Goal: Task Accomplishment & Management: Manage account settings

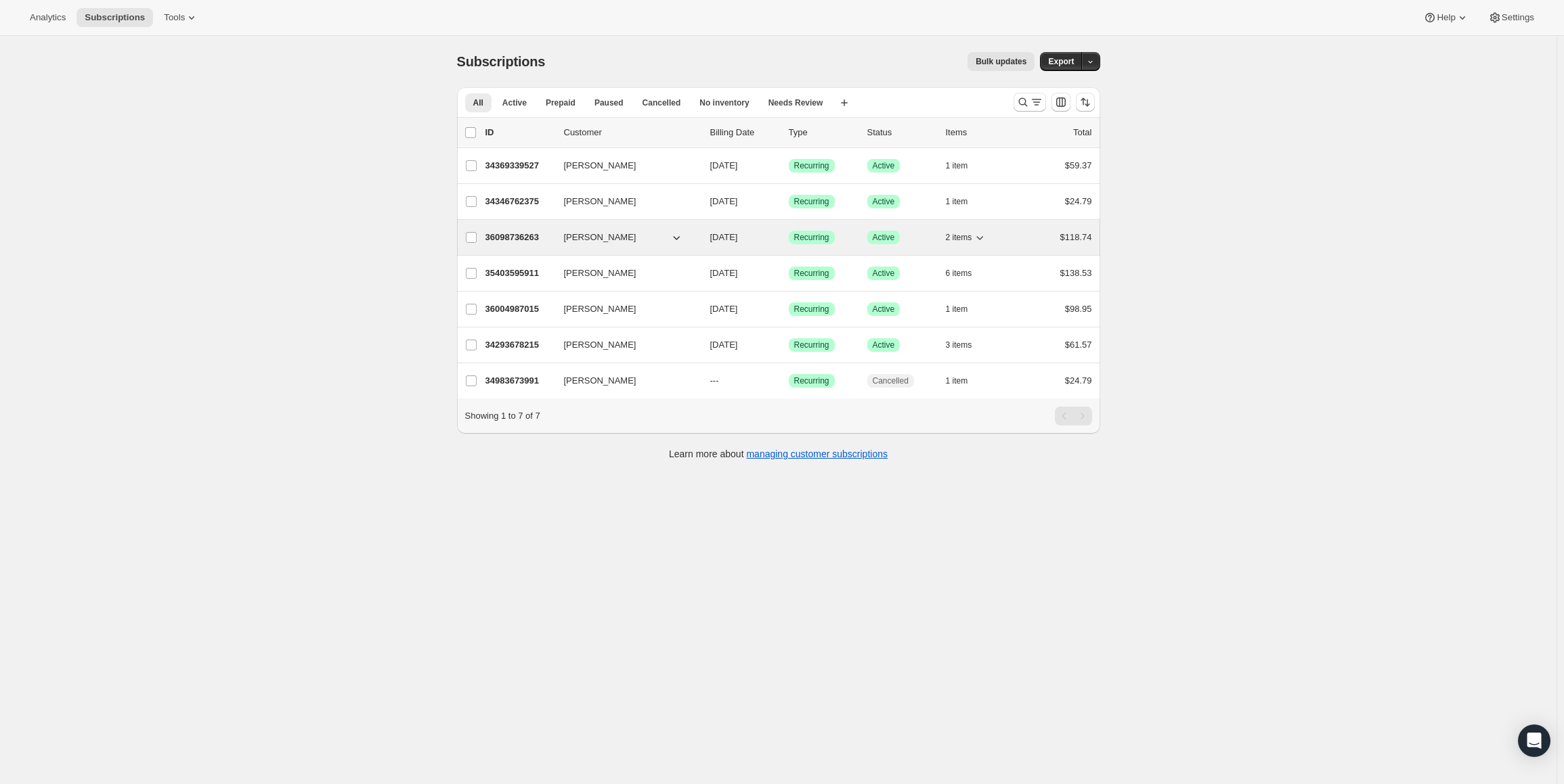
click at [522, 237] on p "36098736263" at bounding box center [519, 237] width 68 height 13
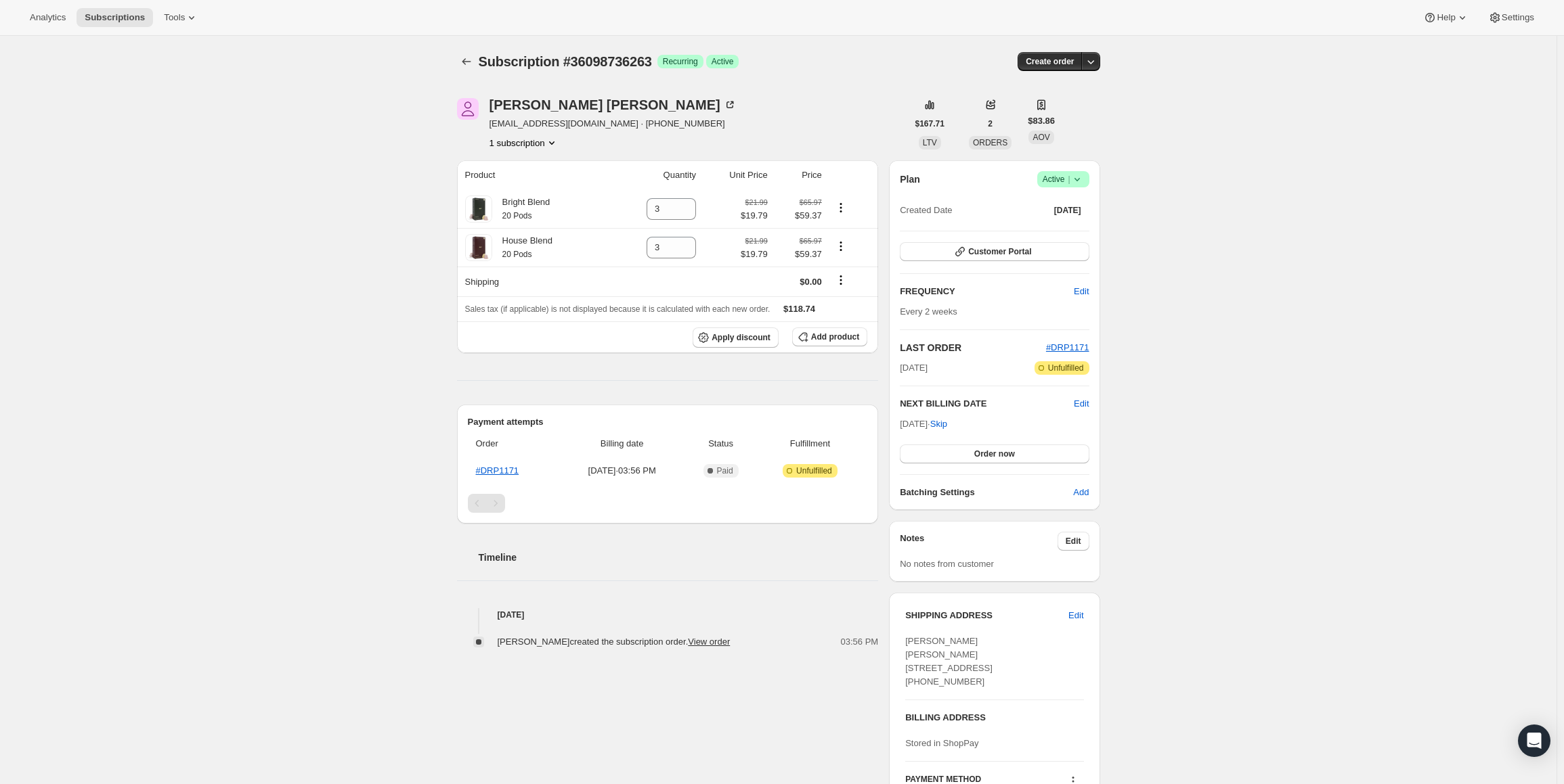
click at [208, 191] on div "Subscription #36098736263. This page is ready Subscription #36098736263 Success…" at bounding box center [778, 464] width 1556 height 858
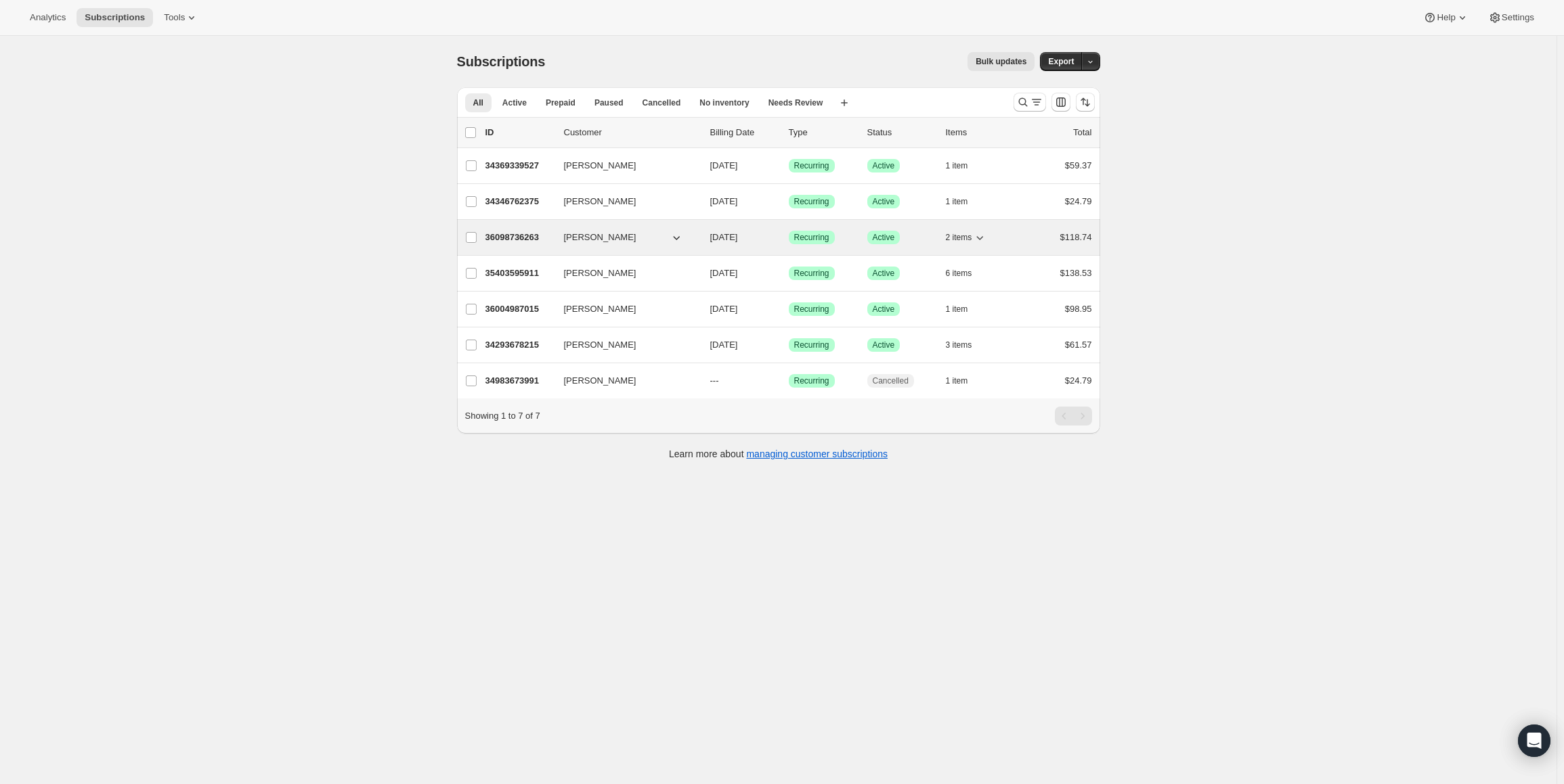
click at [519, 231] on p "36098736263" at bounding box center [519, 237] width 68 height 13
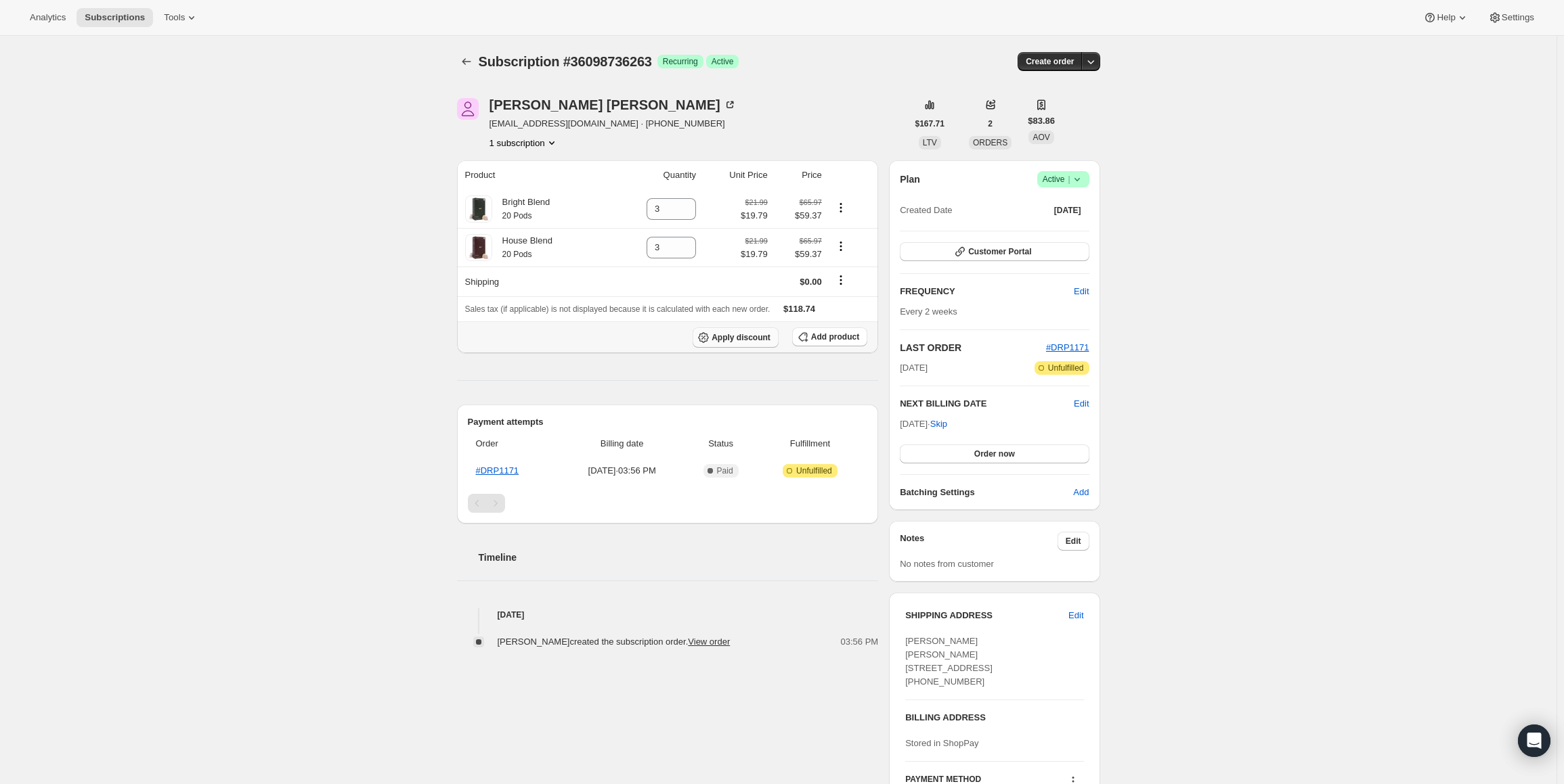
click at [735, 336] on span "Apply discount" at bounding box center [741, 338] width 59 height 11
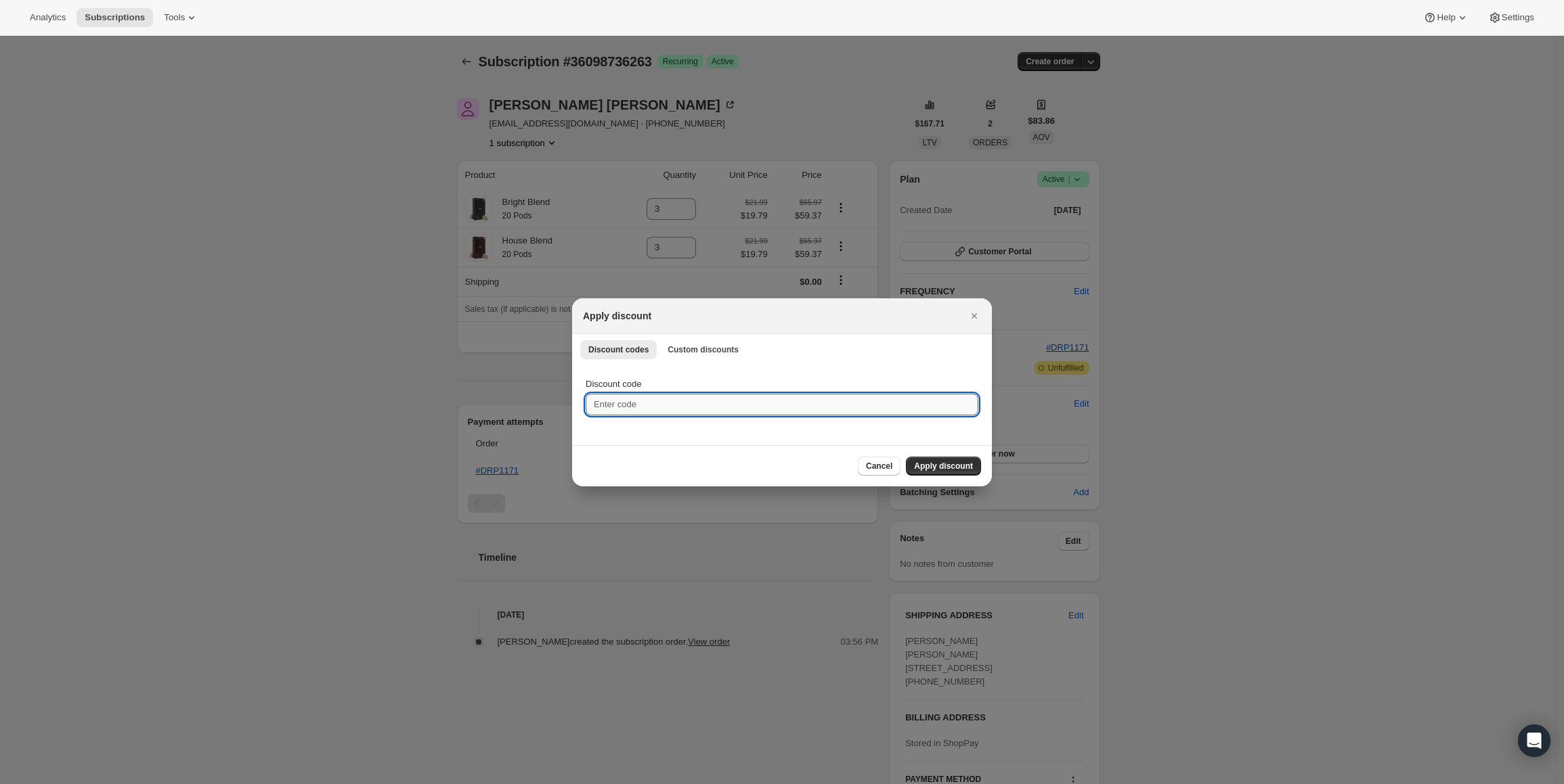
click at [661, 404] on input "Discount code" at bounding box center [782, 404] width 393 height 21
drag, startPoint x: 643, startPoint y: 402, endPoint x: 279, endPoint y: 280, distance: 383.9
click at [279, 280] on div at bounding box center [782, 392] width 1564 height 784
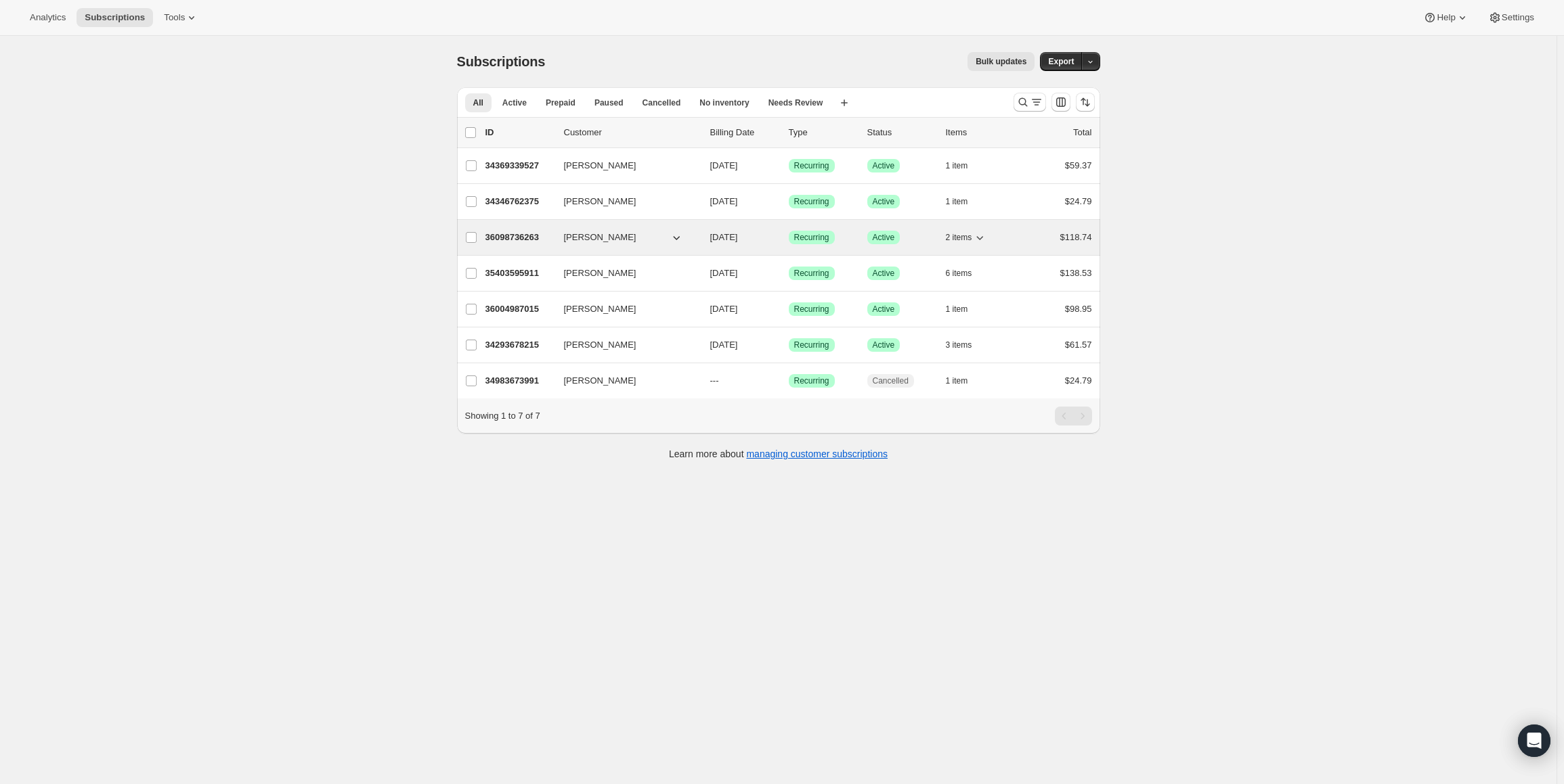
click at [509, 233] on p "36098736263" at bounding box center [519, 237] width 68 height 13
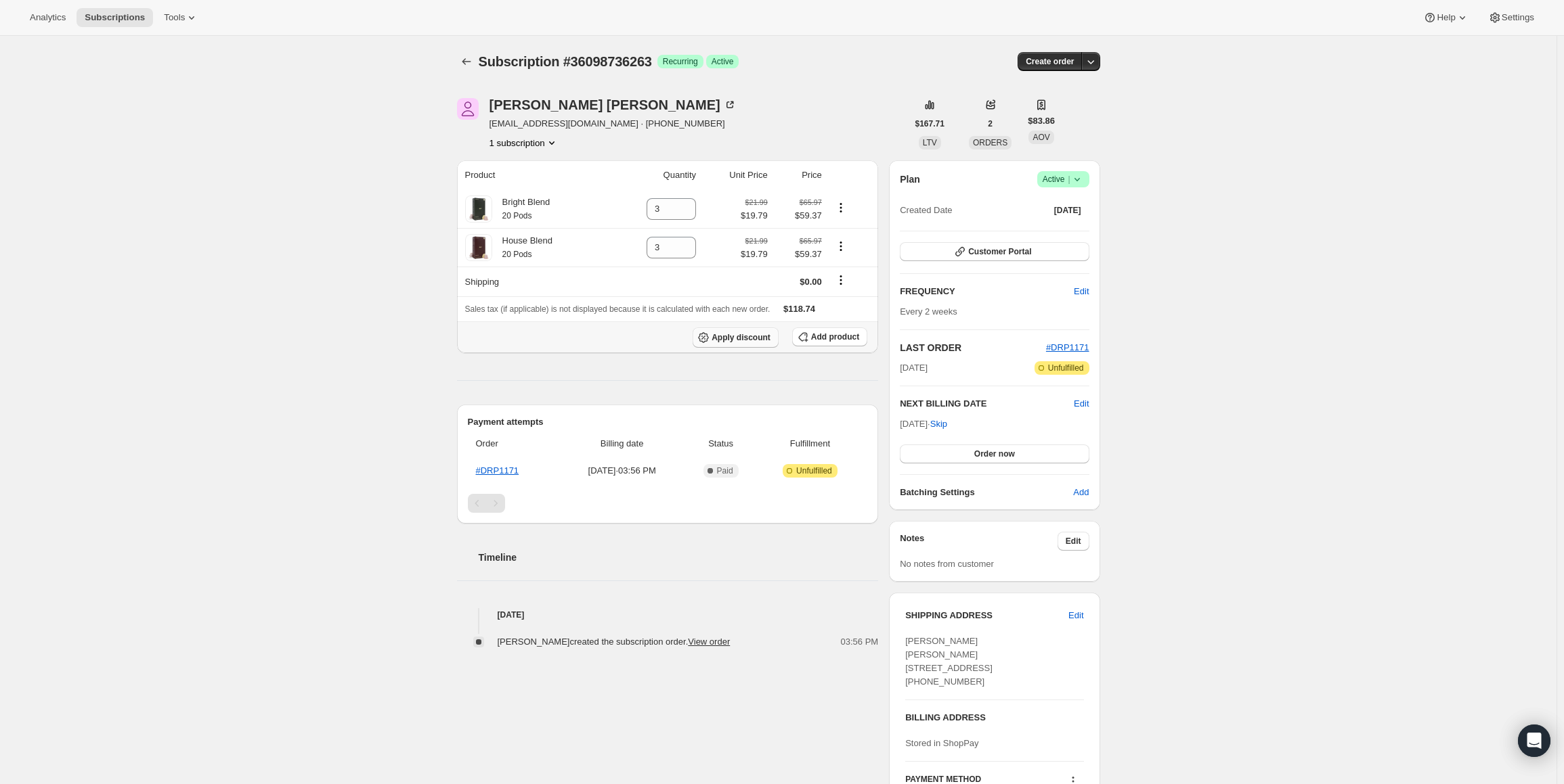
click at [744, 336] on span "Apply discount" at bounding box center [741, 338] width 59 height 11
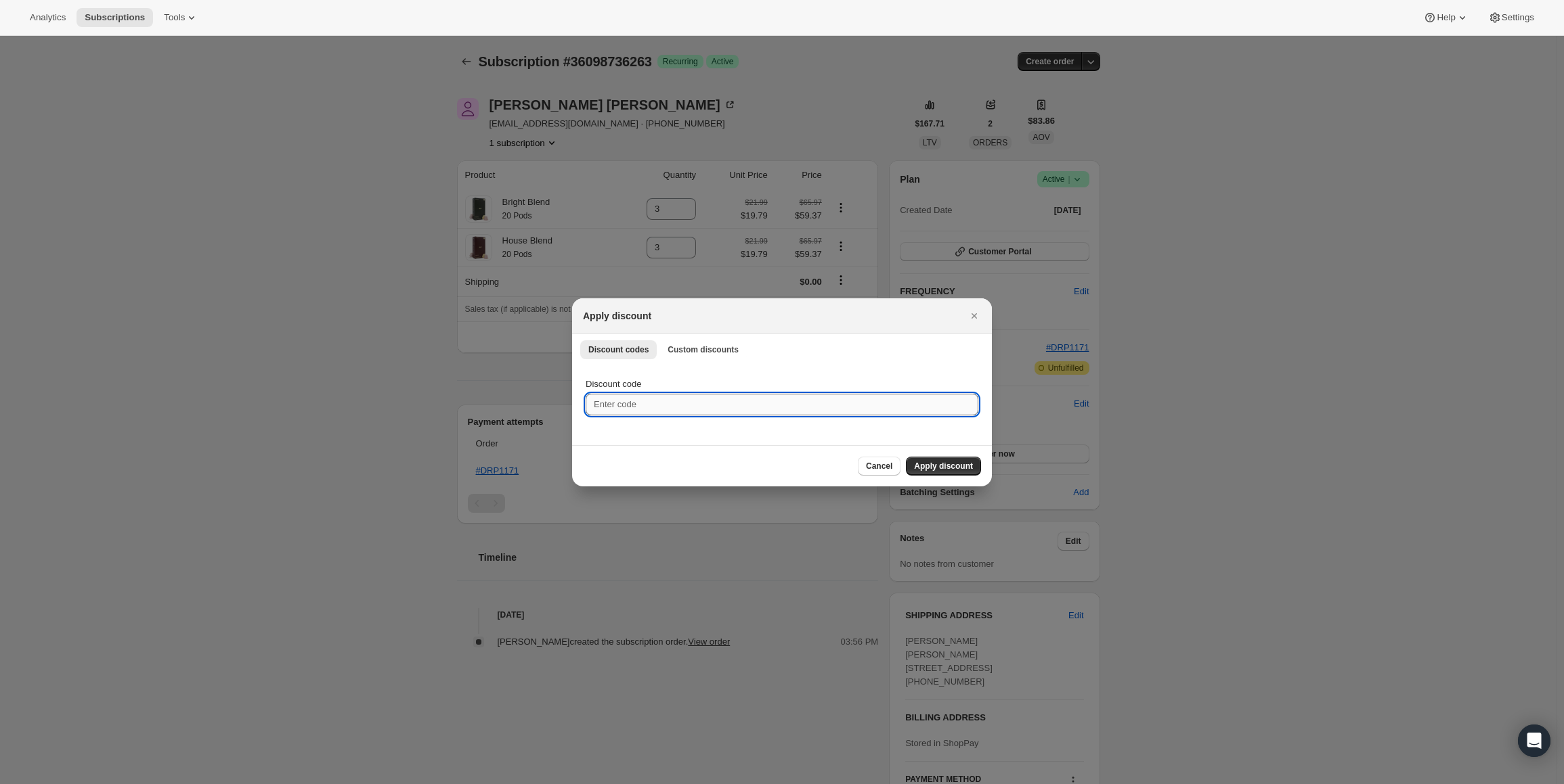
click at [640, 403] on input "Discount code" at bounding box center [782, 404] width 393 height 21
paste input "B2B20"
type input "B2B20"
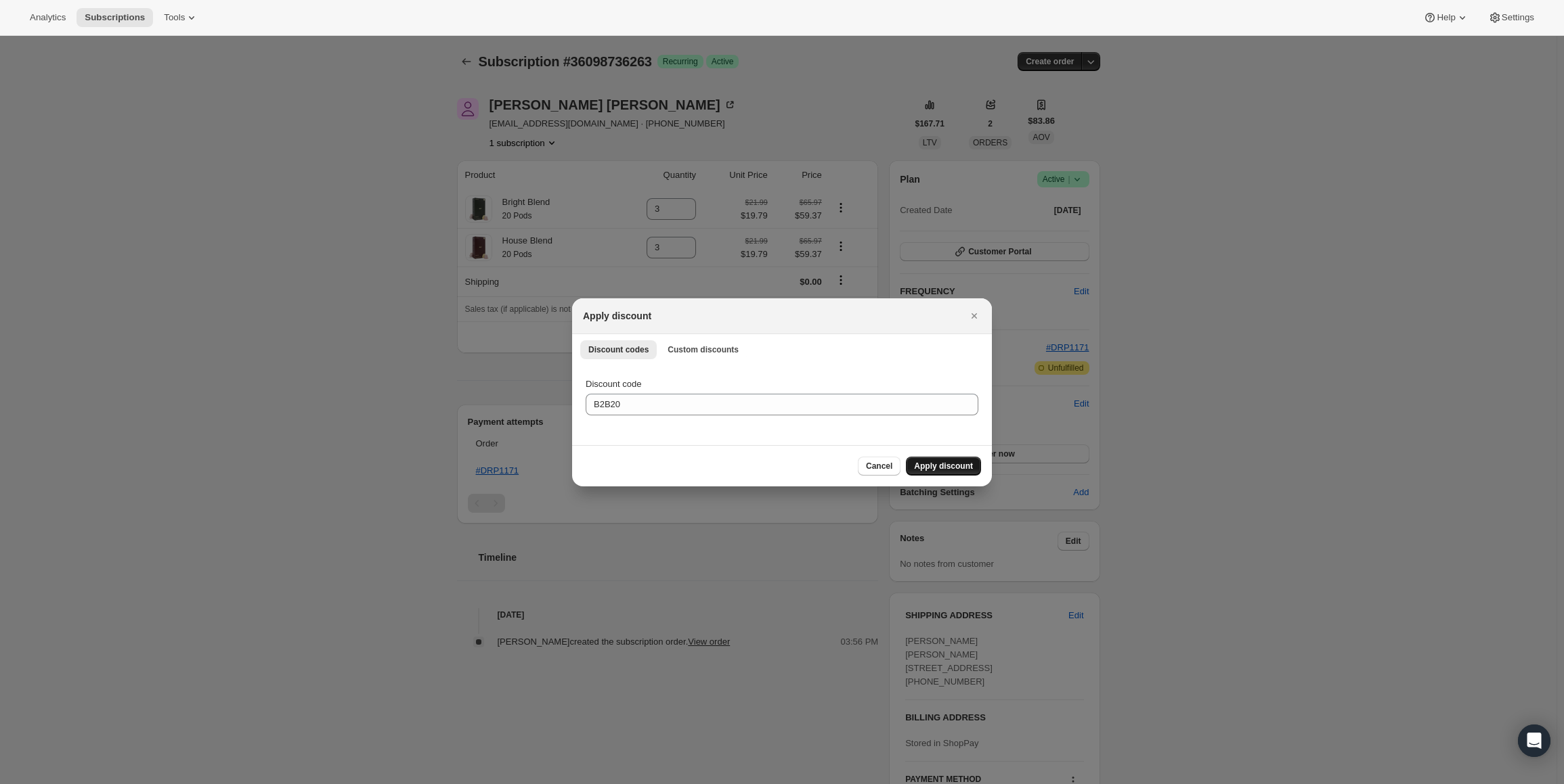
click at [949, 472] on button "Apply discount" at bounding box center [943, 466] width 75 height 19
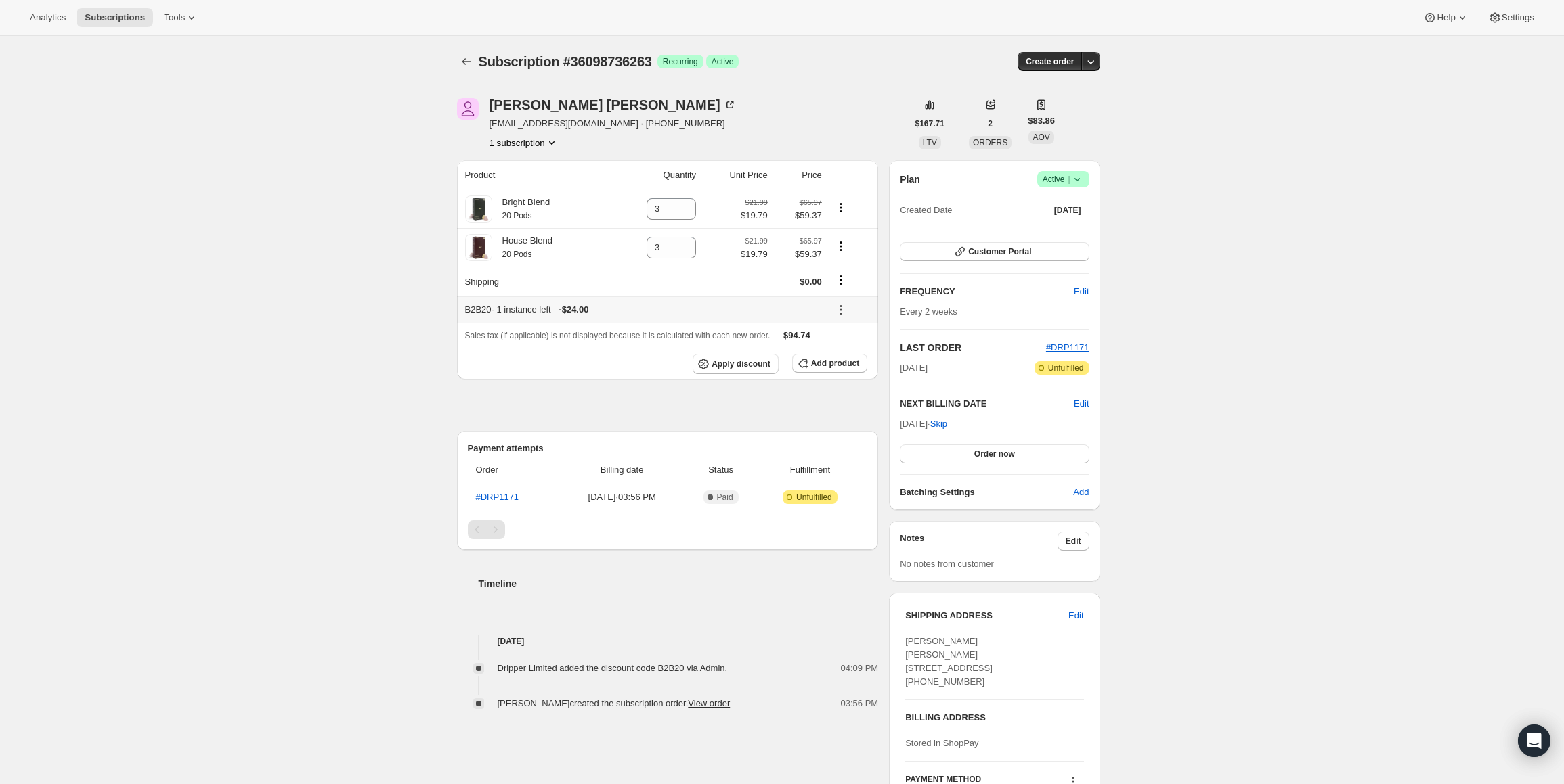
click at [841, 312] on icon at bounding box center [840, 313] width 2 height 2
click at [850, 355] on span "Remove" at bounding box center [853, 358] width 32 height 10
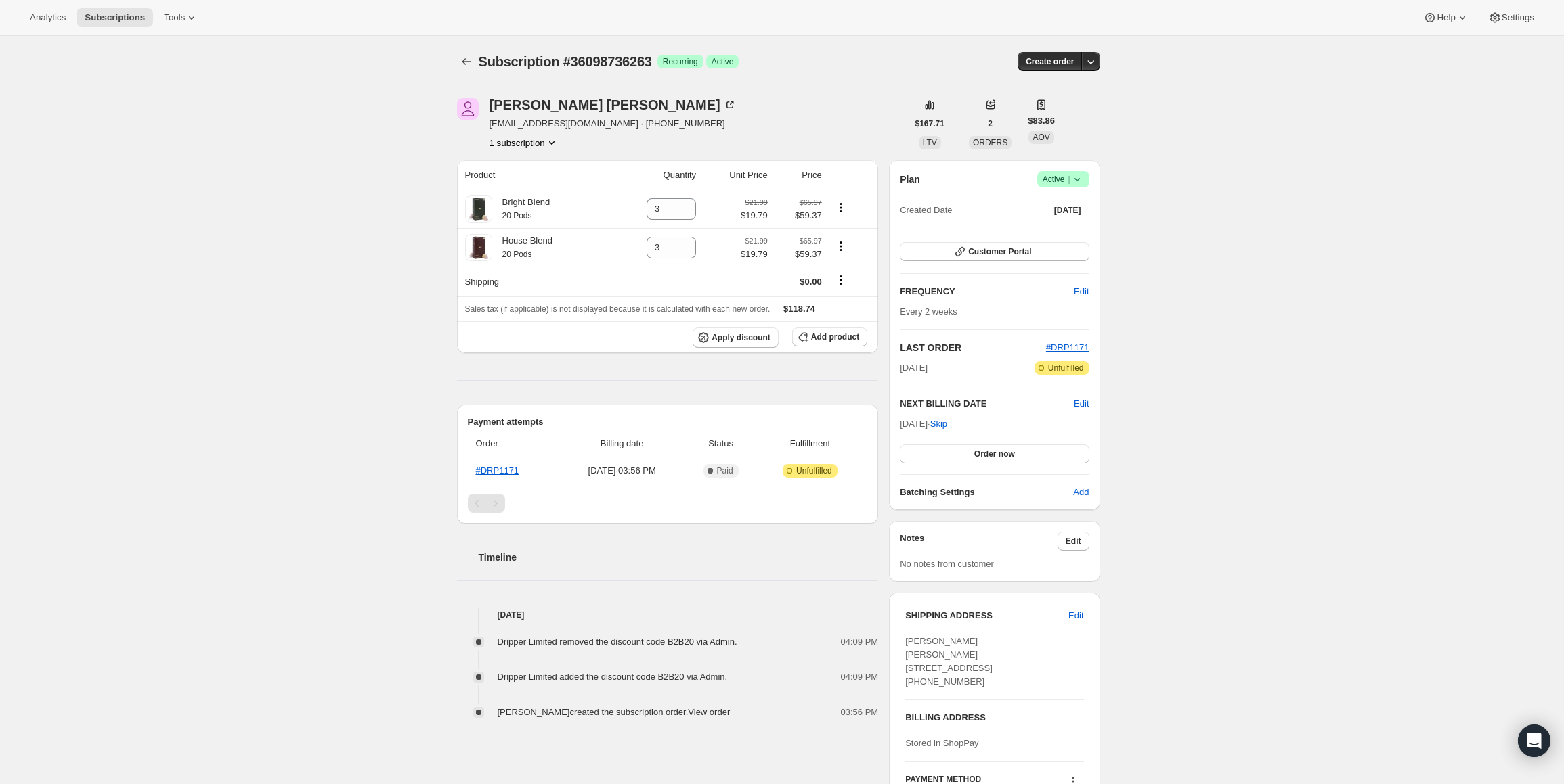
click at [271, 387] on div "Subscription #36098736263. This page is ready Subscription #36098736263 Success…" at bounding box center [778, 464] width 1556 height 858
drag, startPoint x: 131, startPoint y: 290, endPoint x: 166, endPoint y: 290, distance: 35.0
click at [131, 290] on div "Subscription #36098736263. This page is ready Subscription #36098736263 Success…" at bounding box center [778, 464] width 1556 height 858
click at [841, 211] on icon "Product actions" at bounding box center [840, 211] width 2 height 2
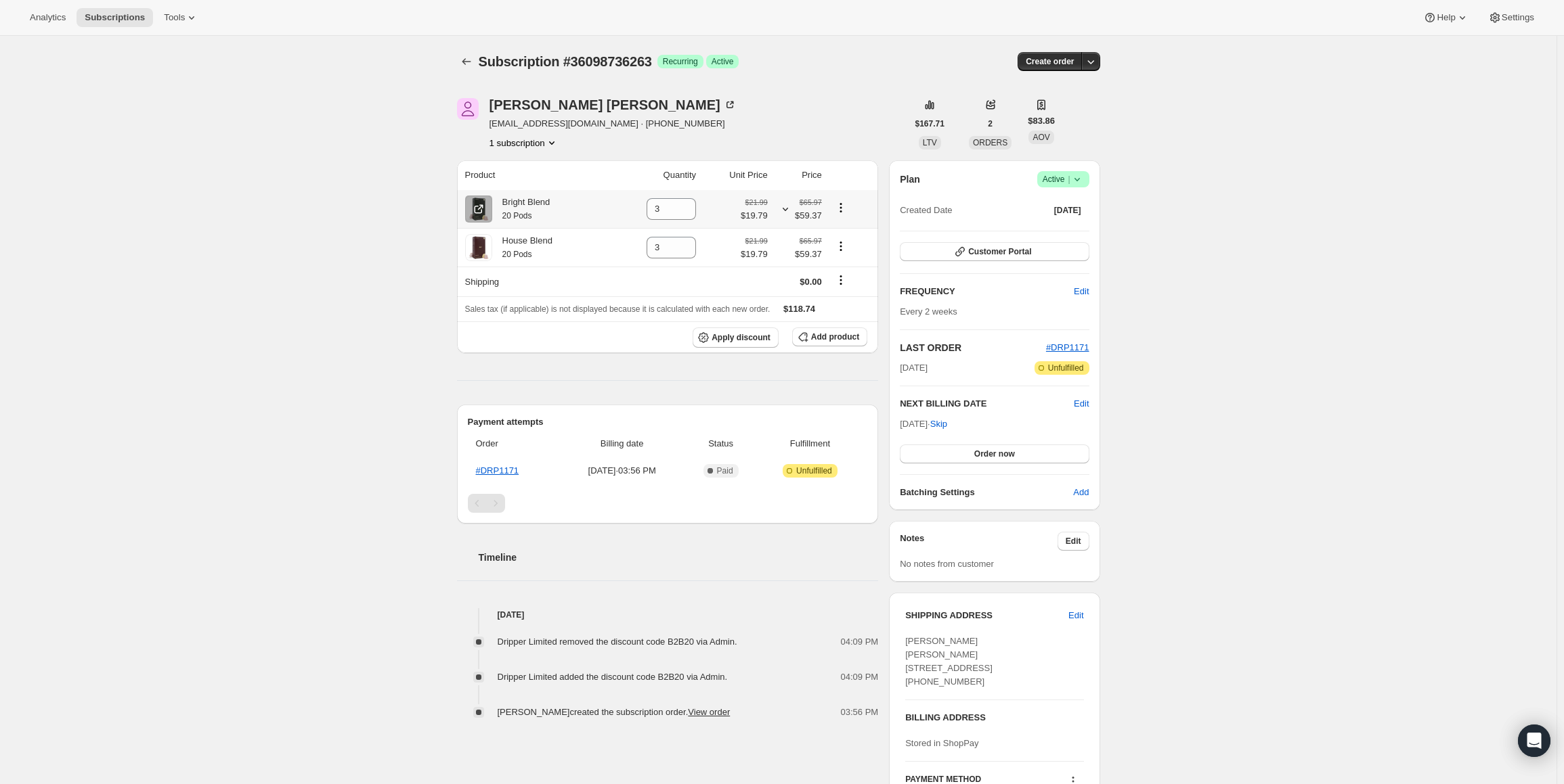
click at [768, 203] on small "$21.99" at bounding box center [757, 203] width 22 height 8
click at [811, 105] on div "Katie Tucker kt_thegreatie@yahoo.co.nz · +6421404841 1 subscription" at bounding box center [681, 123] width 450 height 51
click at [763, 340] on span "Apply discount" at bounding box center [741, 338] width 59 height 11
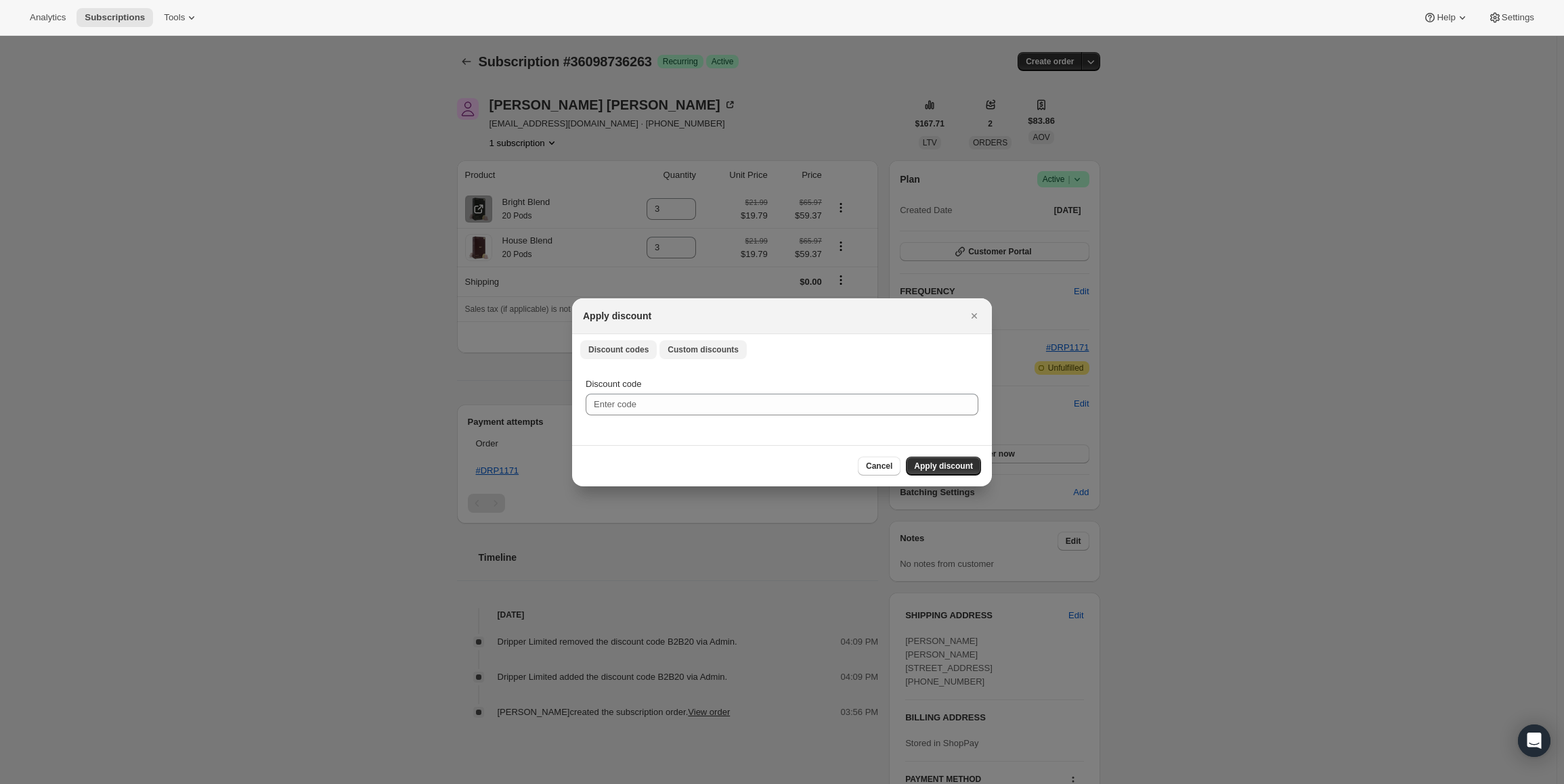
click at [690, 353] on span "Custom discounts" at bounding box center [703, 350] width 71 height 11
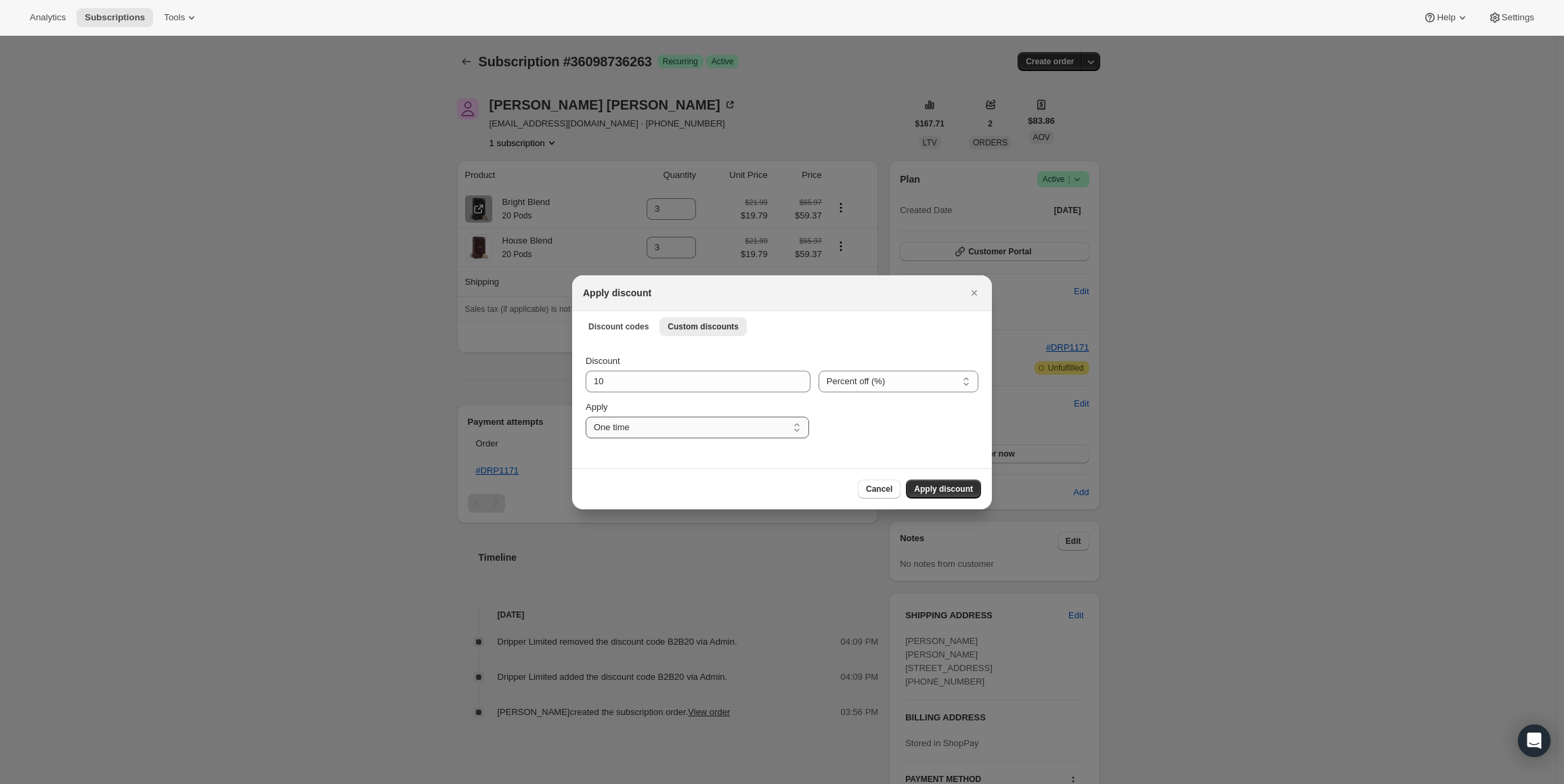
click at [667, 428] on select "One time Specify instances... Indefinitely" at bounding box center [697, 427] width 223 height 21
select select "indefinitely"
click at [586, 417] on select "One time Specify instances... Indefinitely" at bounding box center [697, 427] width 223 height 21
click at [697, 371] on input "10" at bounding box center [688, 381] width 204 height 21
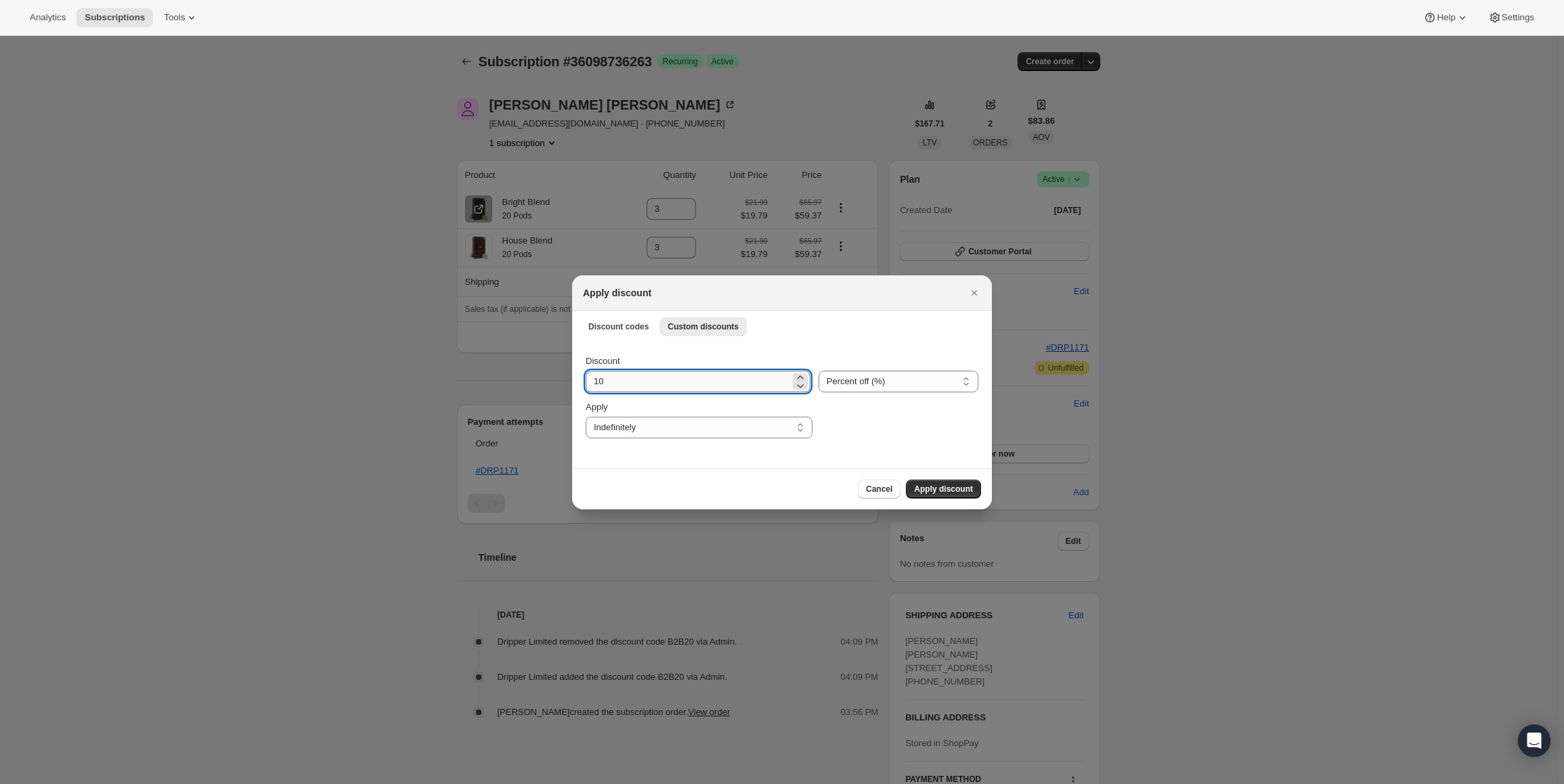
click at [697, 371] on input "10" at bounding box center [688, 381] width 204 height 21
type input "9"
click at [848, 382] on select "Percent off (%) Amount off ($)" at bounding box center [898, 381] width 160 height 21
select select "fixed"
click at [818, 371] on select "Percent off (%) Amount off ($)" at bounding box center [898, 381] width 160 height 21
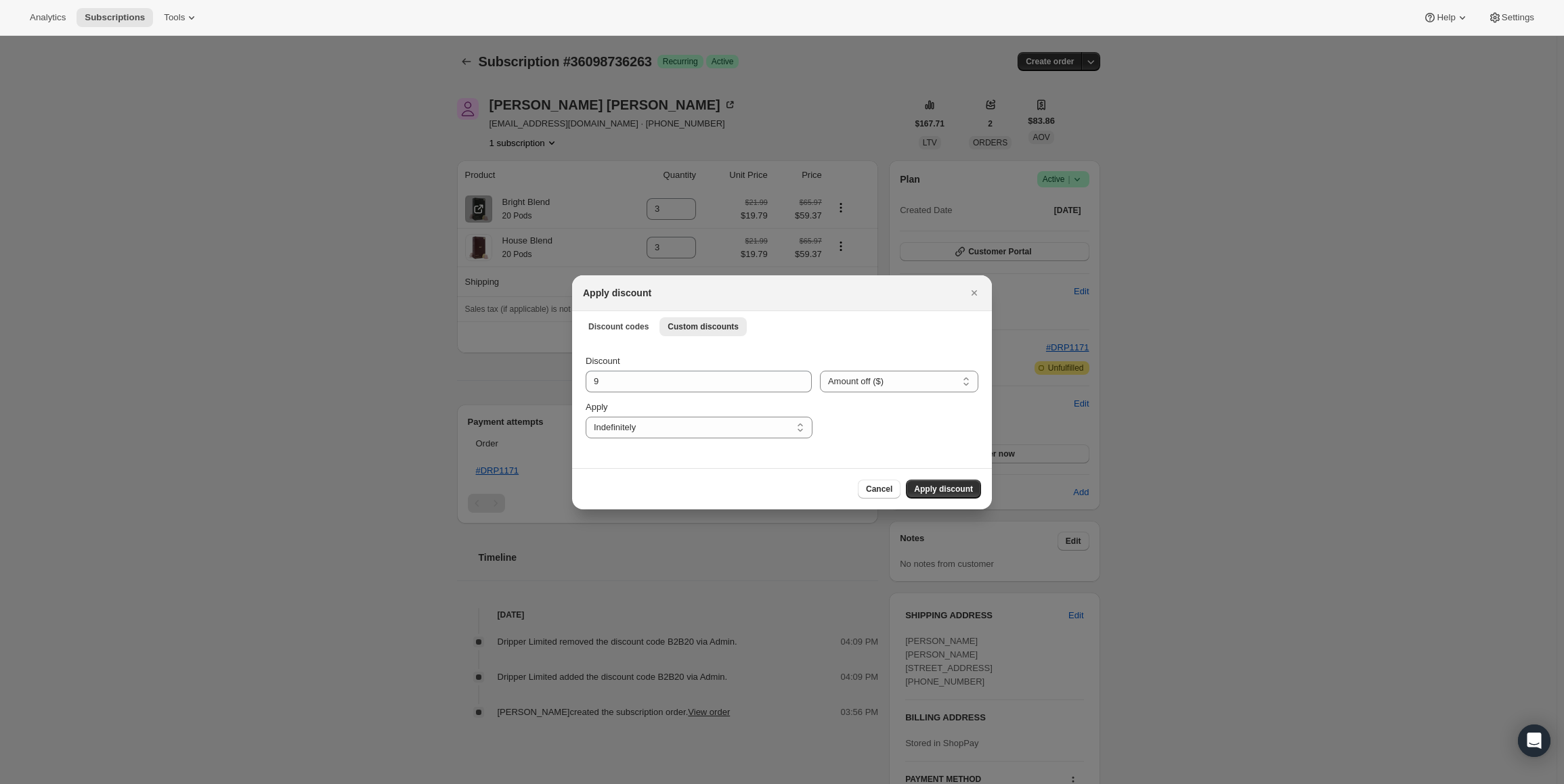
click at [849, 315] on div "Discount codes Custom discounts More views Discount codes Custom discounts More…" at bounding box center [782, 326] width 419 height 30
click at [972, 296] on icon "Close" at bounding box center [974, 293] width 13 height 13
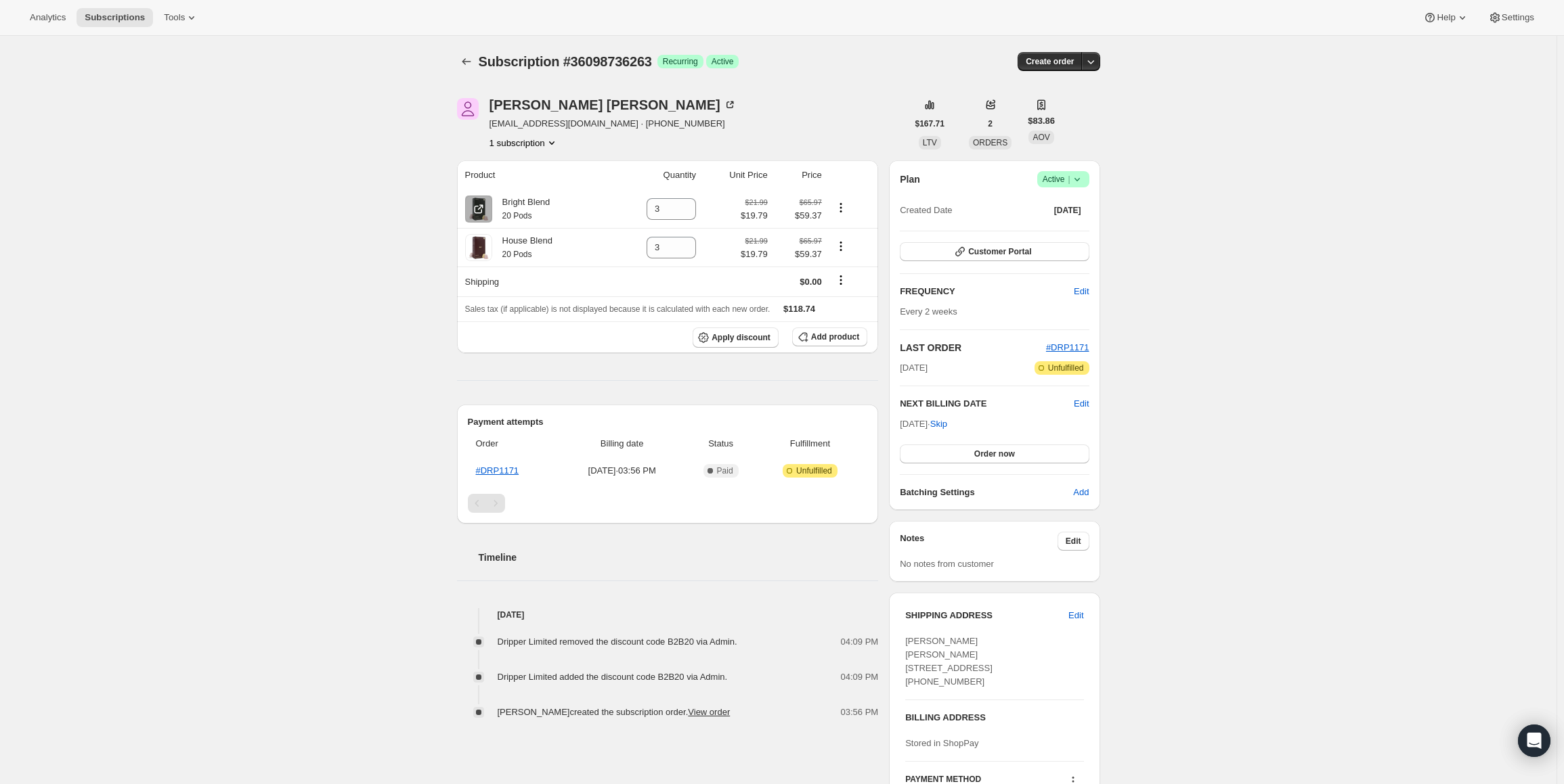
click at [196, 286] on div "Subscription #36098736263. This page is ready Subscription #36098736263 Success…" at bounding box center [778, 464] width 1556 height 858
click at [209, 367] on div "Subscription #36098736263. This page is ready Subscription #36098736263 Success…" at bounding box center [778, 464] width 1556 height 858
click at [741, 335] on span "Apply discount" at bounding box center [741, 338] width 59 height 11
select select "fixed"
select select "indefinitely"
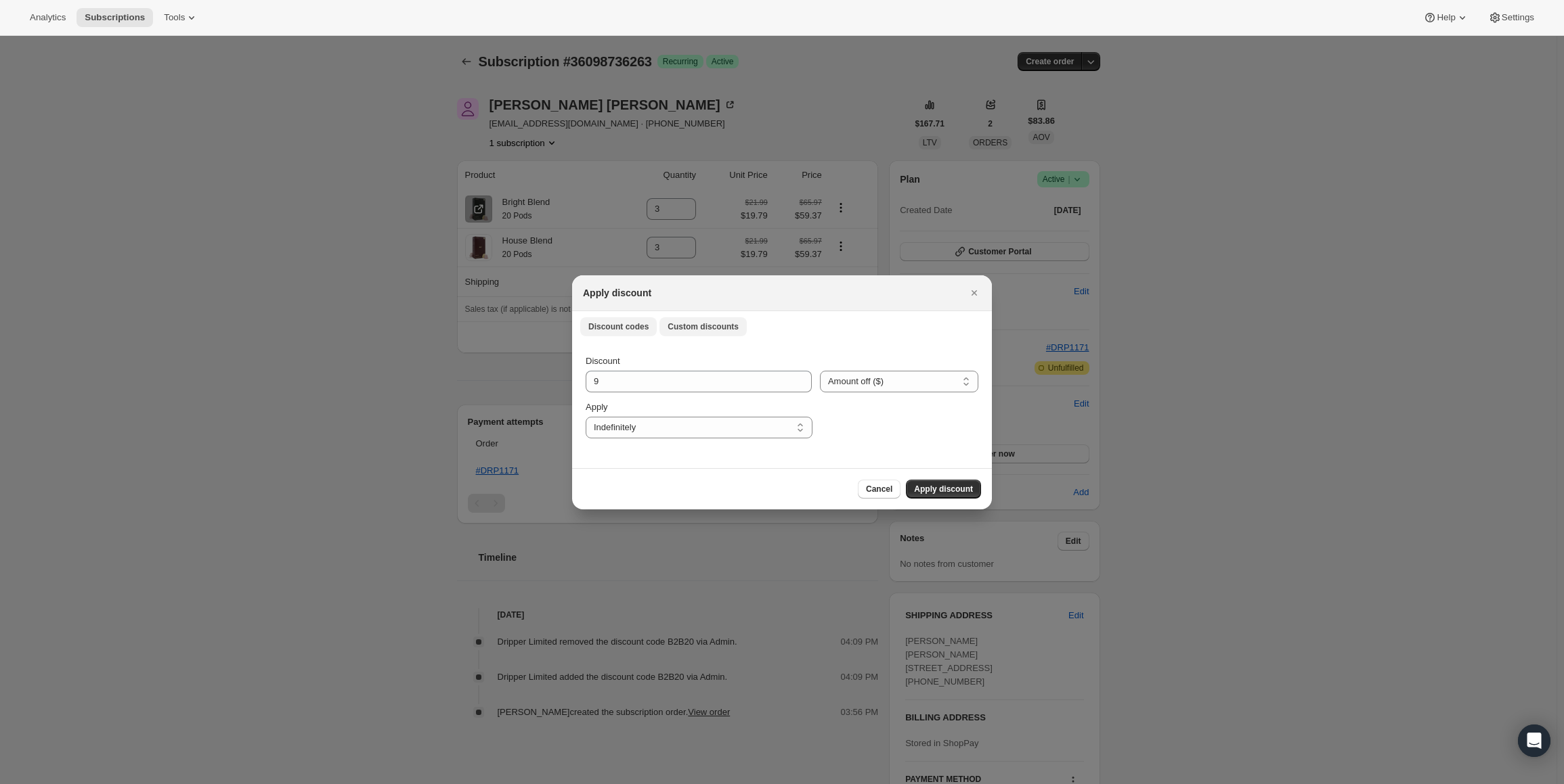
click at [628, 317] on button "Discount codes" at bounding box center [618, 327] width 77 height 19
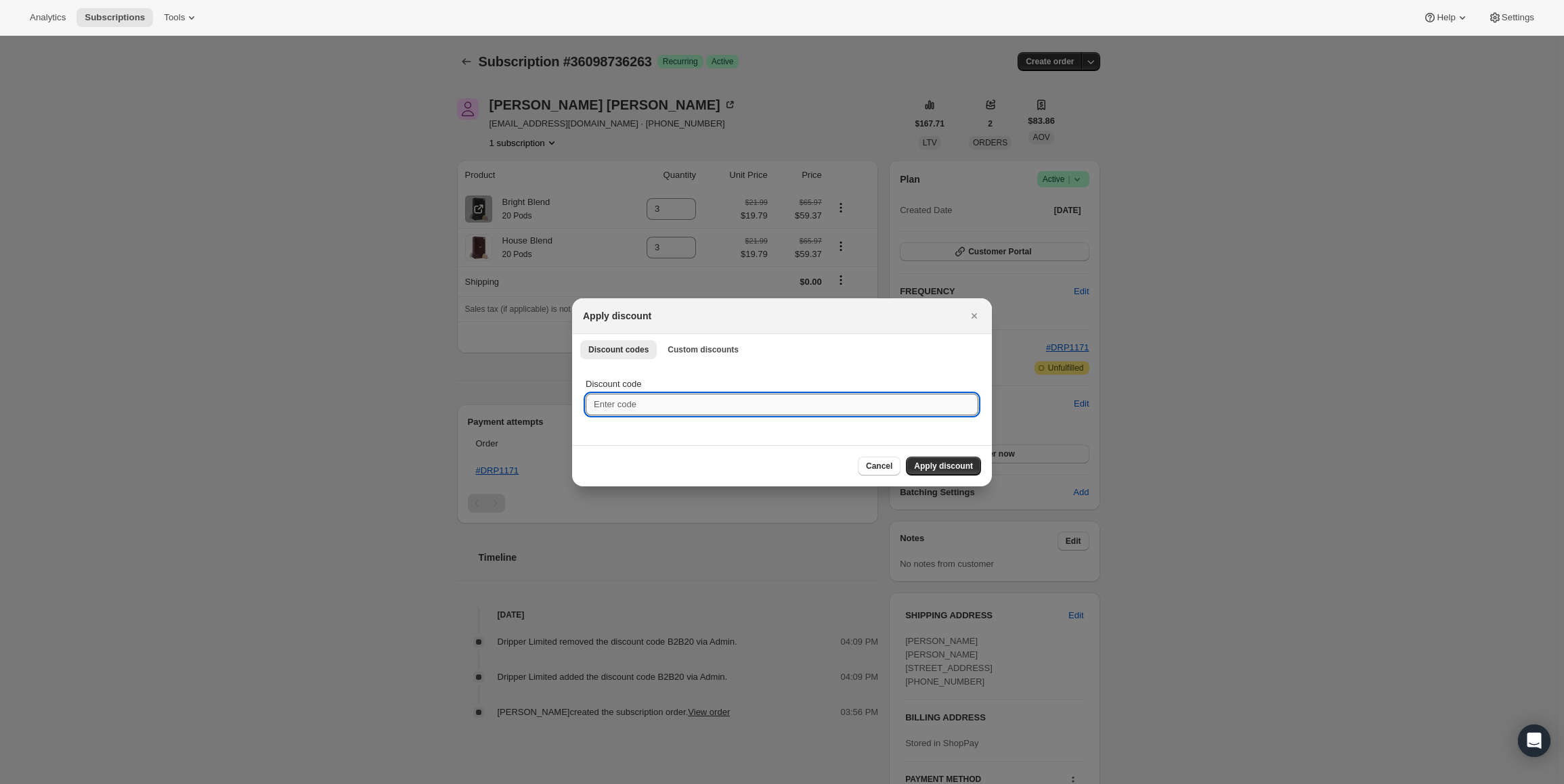
click at [630, 397] on input "Discount code" at bounding box center [782, 404] width 393 height 21
paste input "B2B20SUB"
type input "B2B20SUB"
click at [970, 475] on button "Apply discount" at bounding box center [943, 466] width 75 height 19
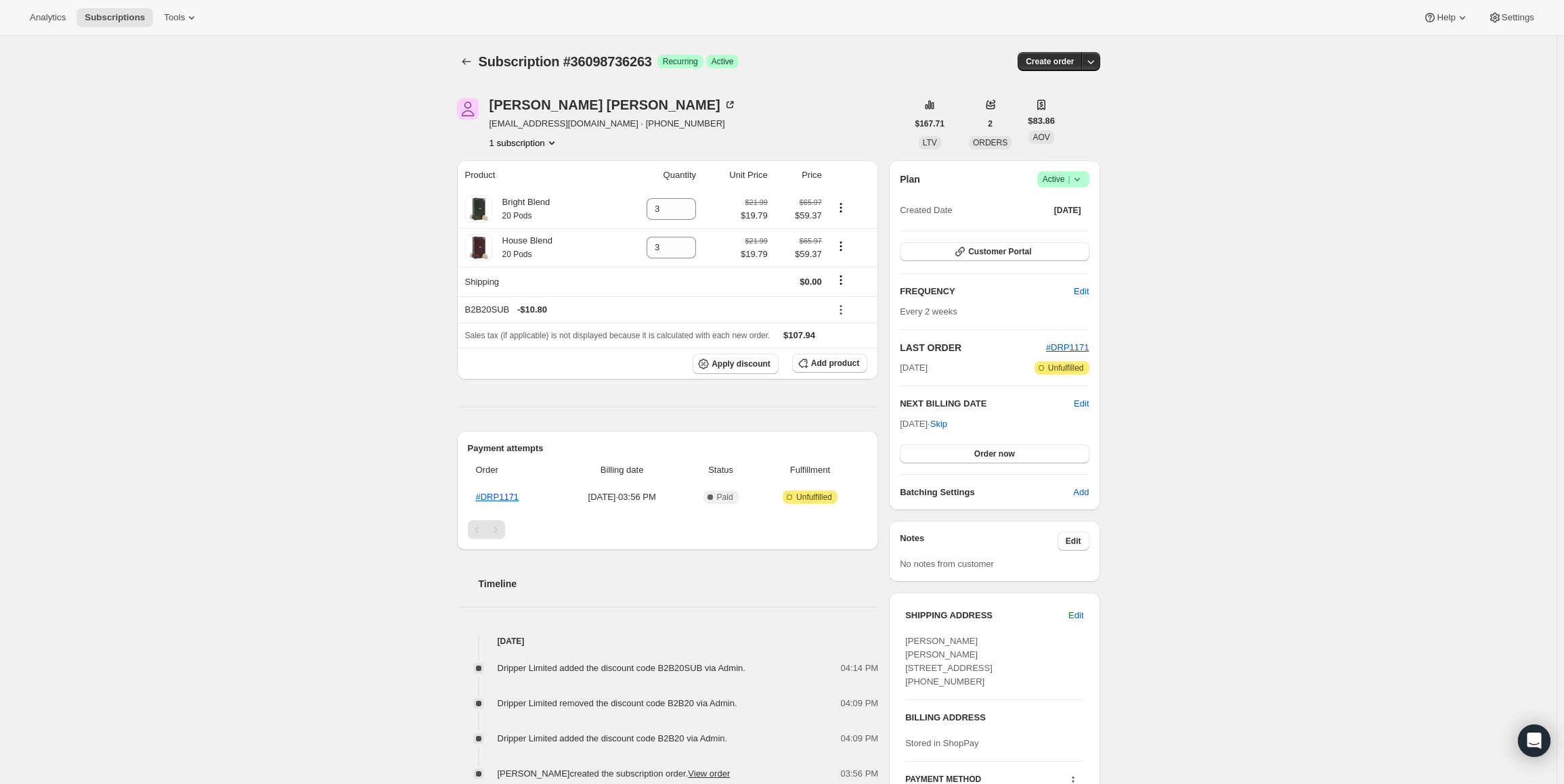
click at [203, 320] on div "Subscription #36098736263. This page is ready Subscription #36098736263 Success…" at bounding box center [778, 464] width 1556 height 858
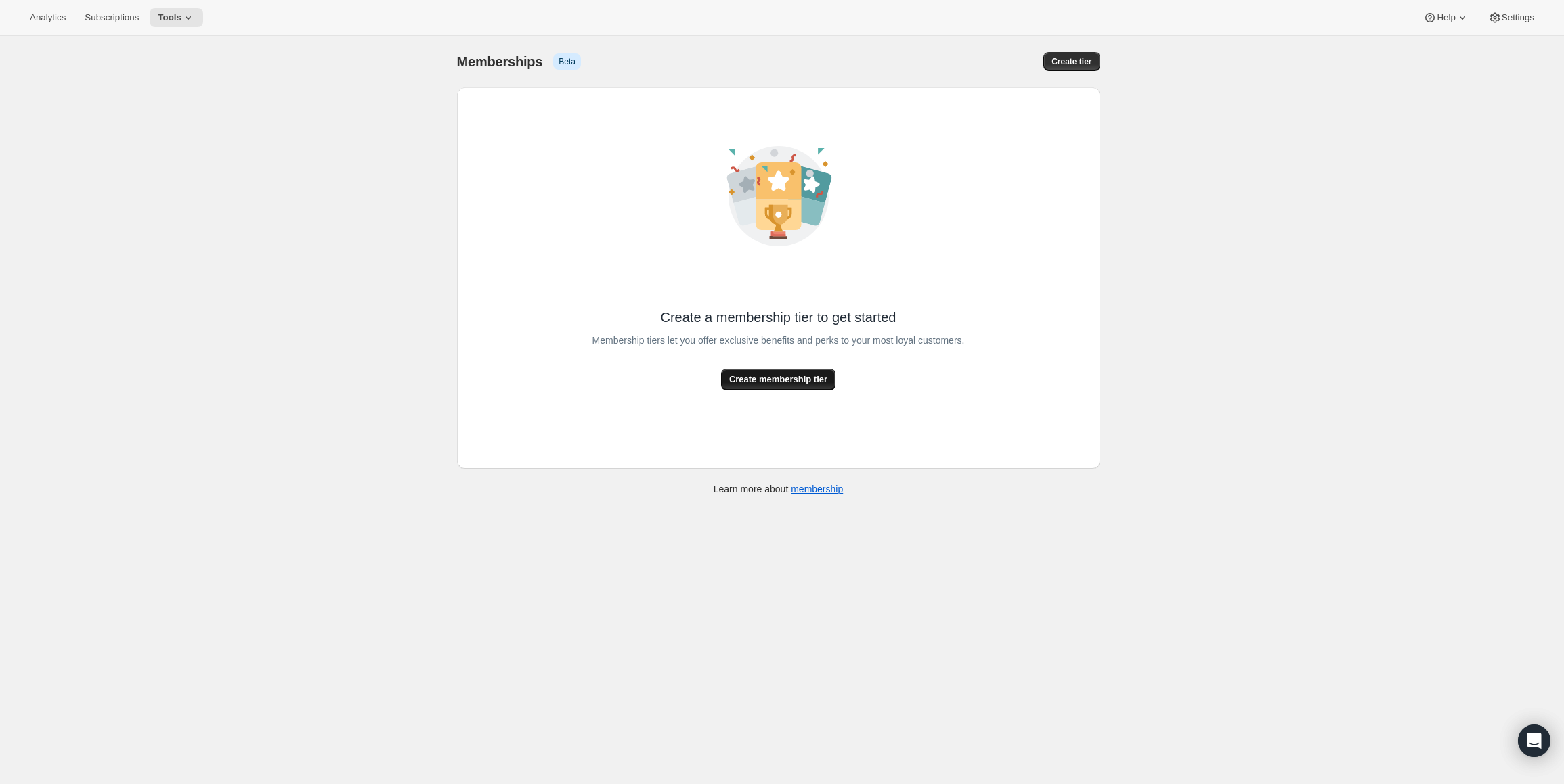
click at [797, 377] on span "Create membership tier" at bounding box center [778, 379] width 98 height 13
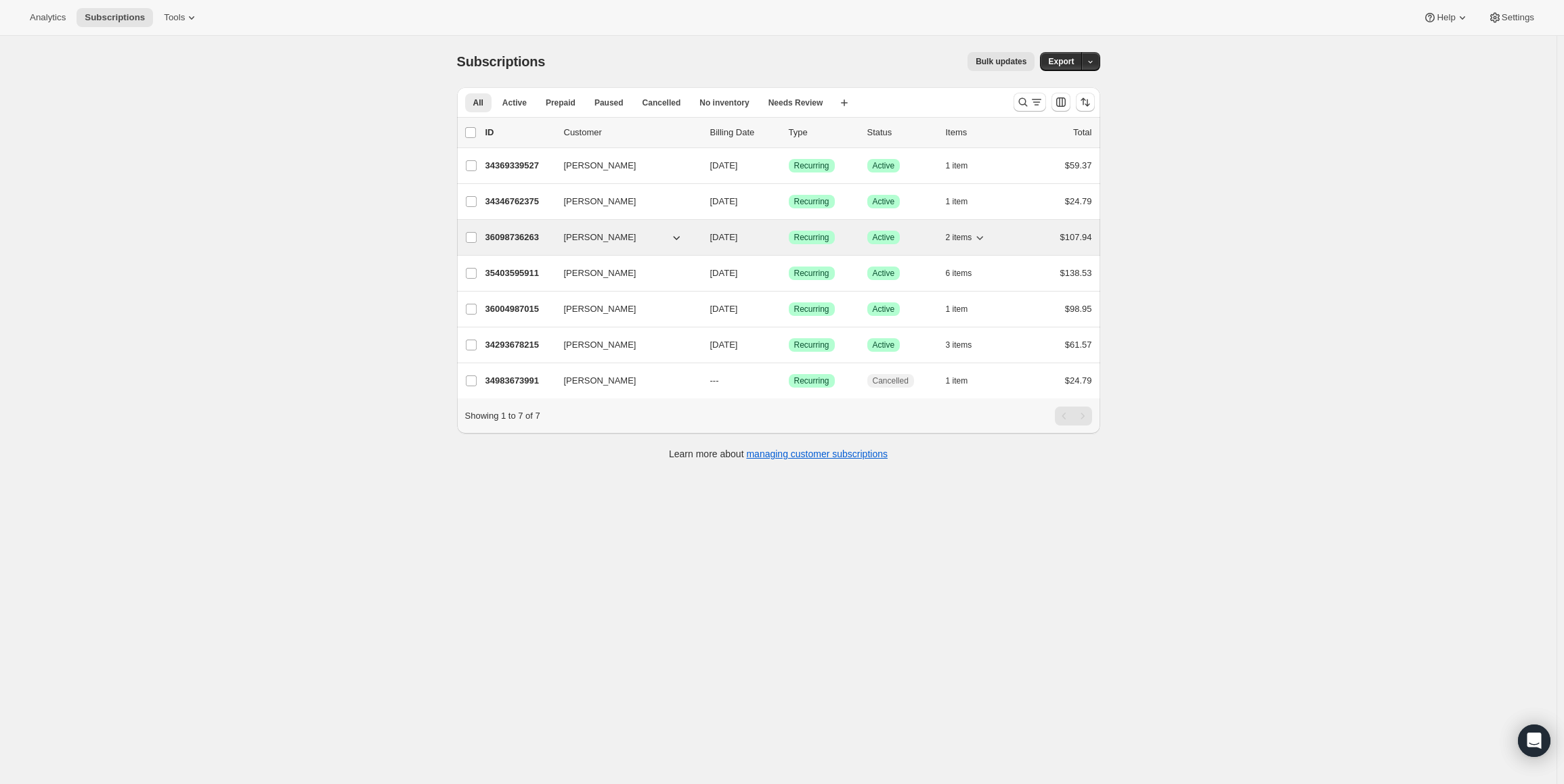
click at [539, 237] on p "36098736263" at bounding box center [519, 237] width 68 height 13
